Goal: Task Accomplishment & Management: Complete application form

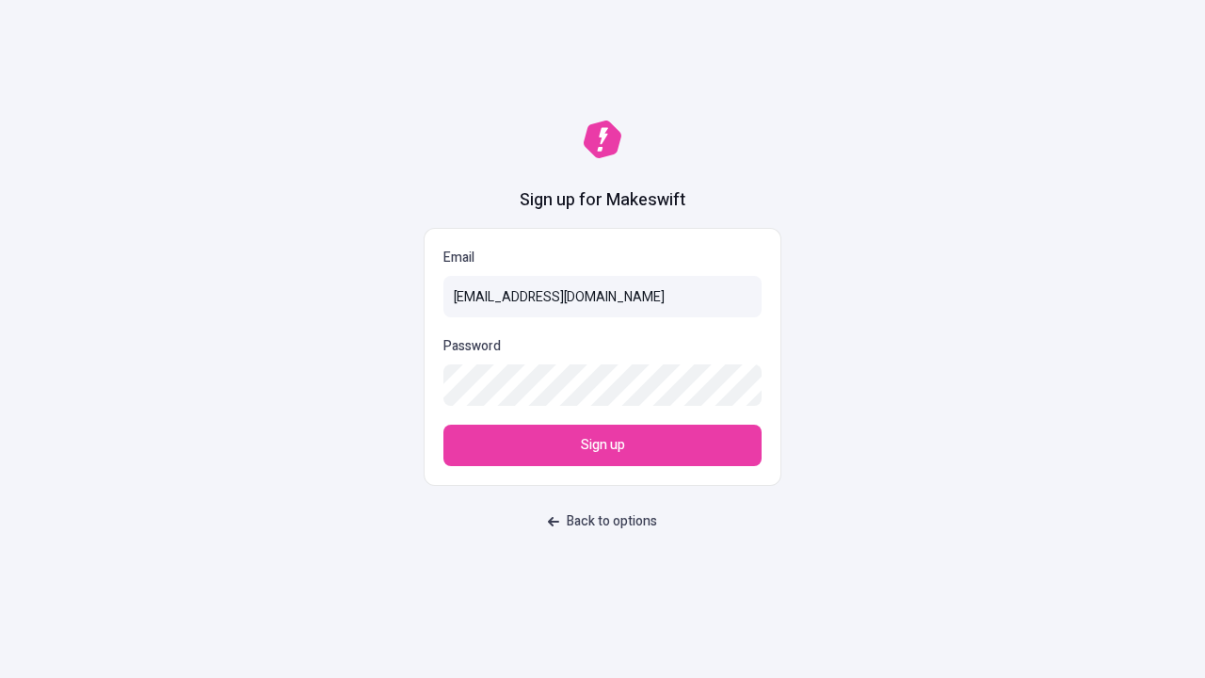
type input "[EMAIL_ADDRESS][DOMAIN_NAME]"
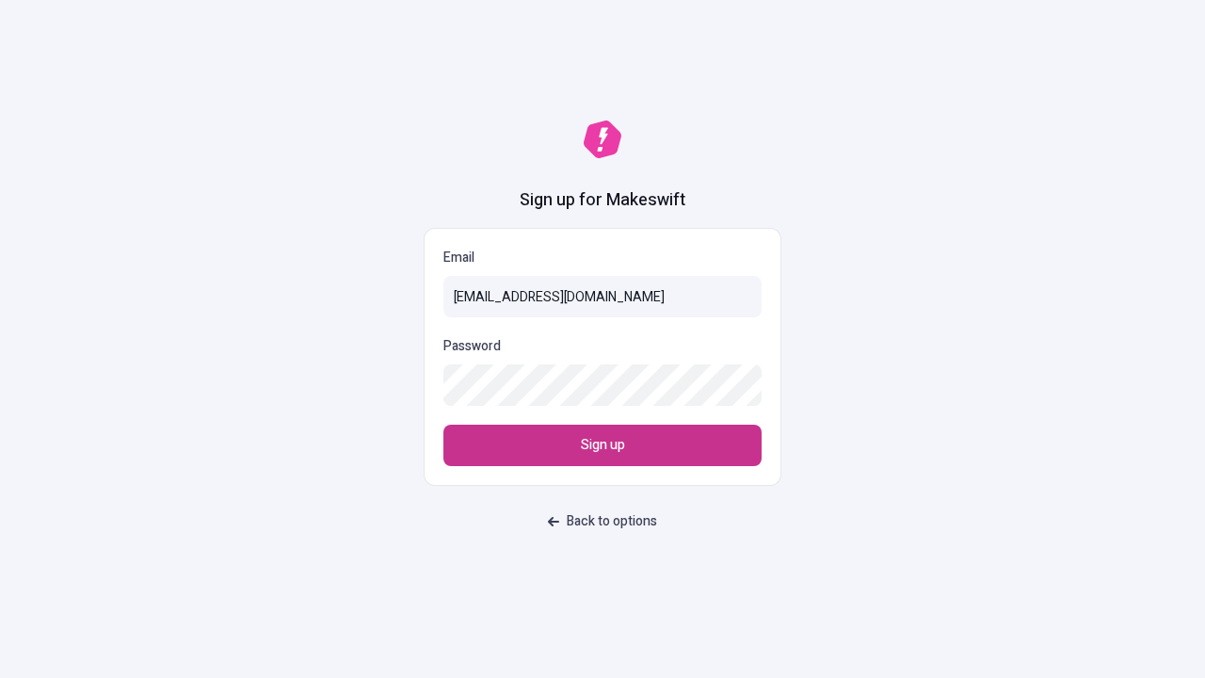
click at [602, 445] on span "Sign up" at bounding box center [603, 445] width 44 height 21
